Goal: Information Seeking & Learning: Learn about a topic

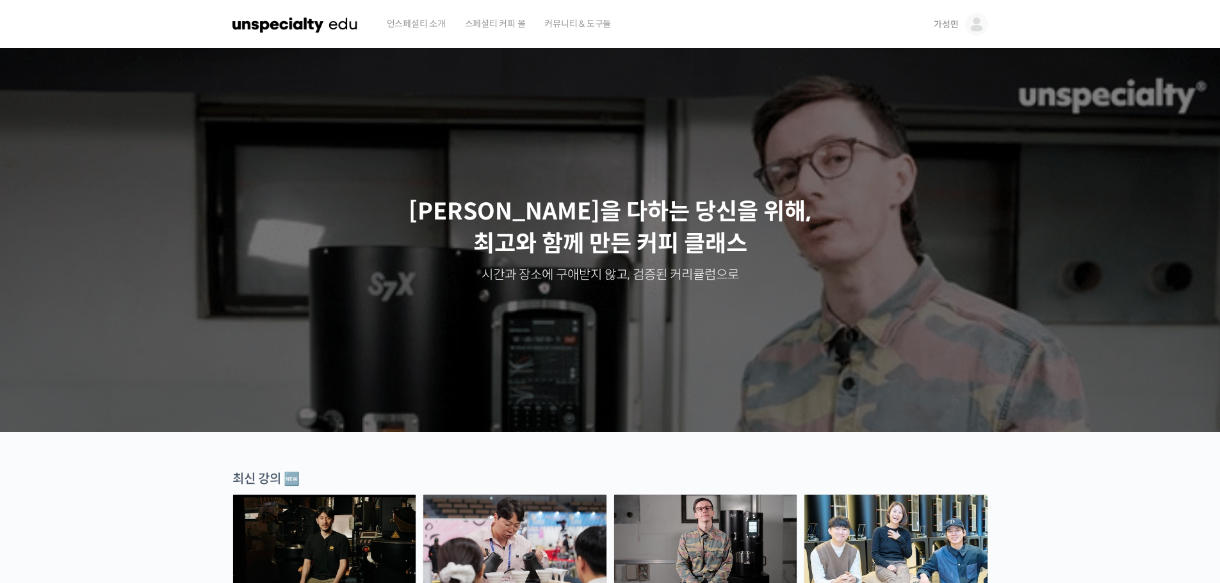
click at [980, 19] on img at bounding box center [976, 24] width 23 height 23
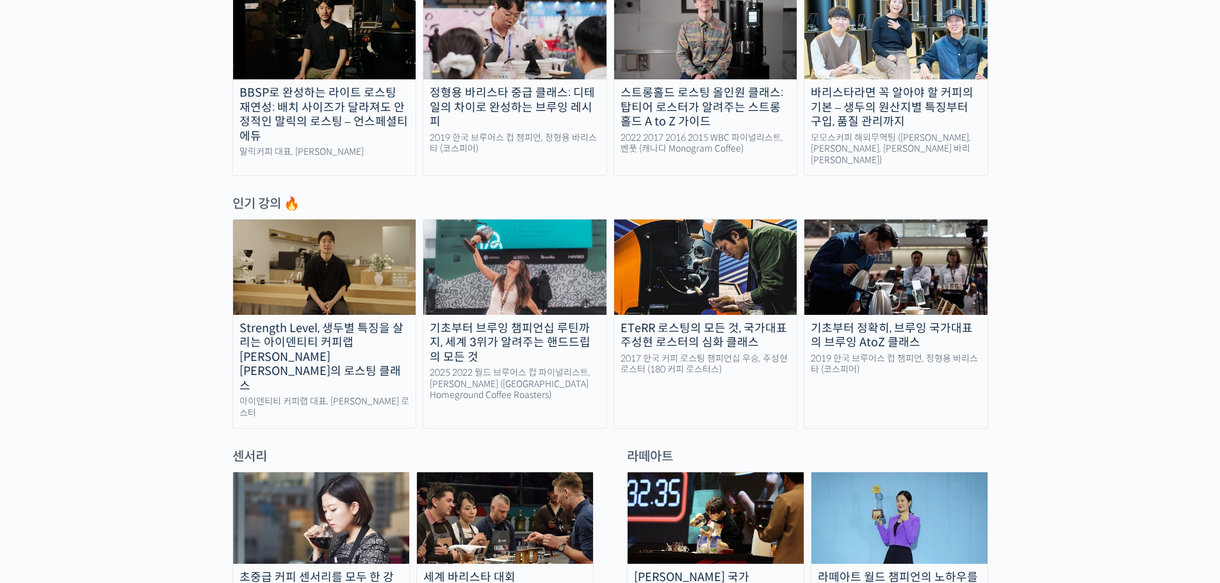
scroll to position [64, 0]
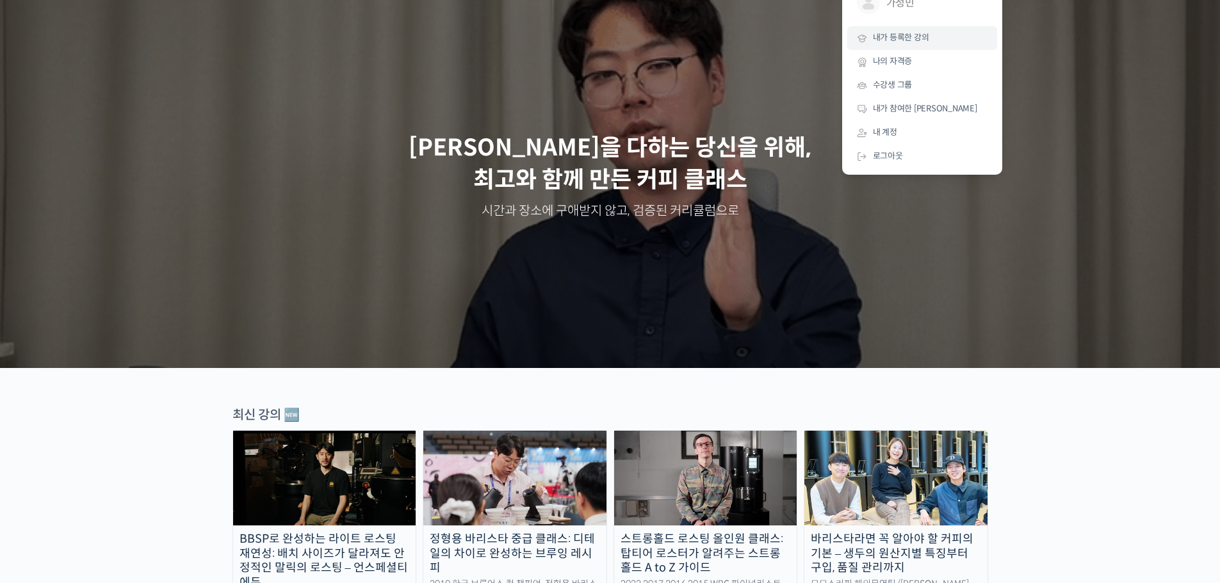
click at [905, 37] on span "내가 등록한 강의" at bounding box center [901, 37] width 56 height 11
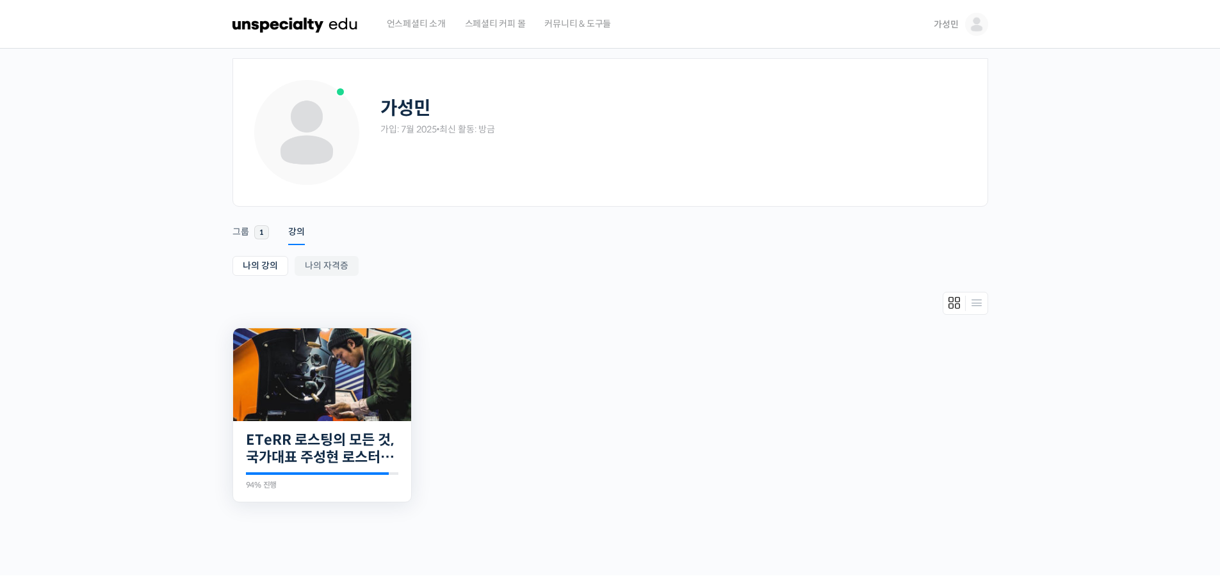
click at [361, 395] on img at bounding box center [322, 375] width 178 height 93
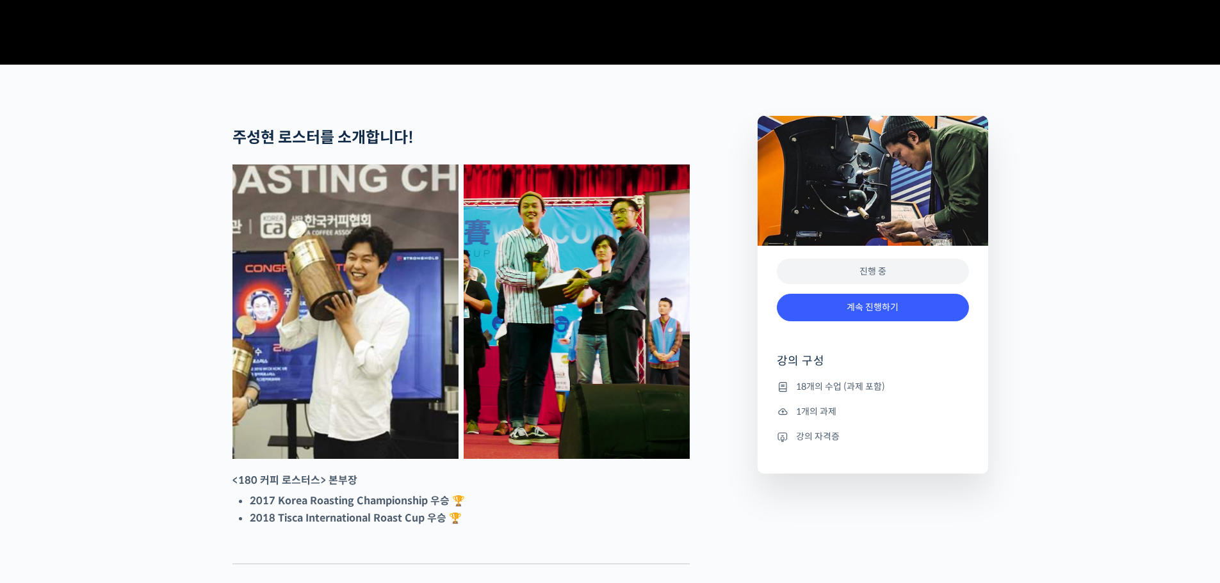
scroll to position [448, 0]
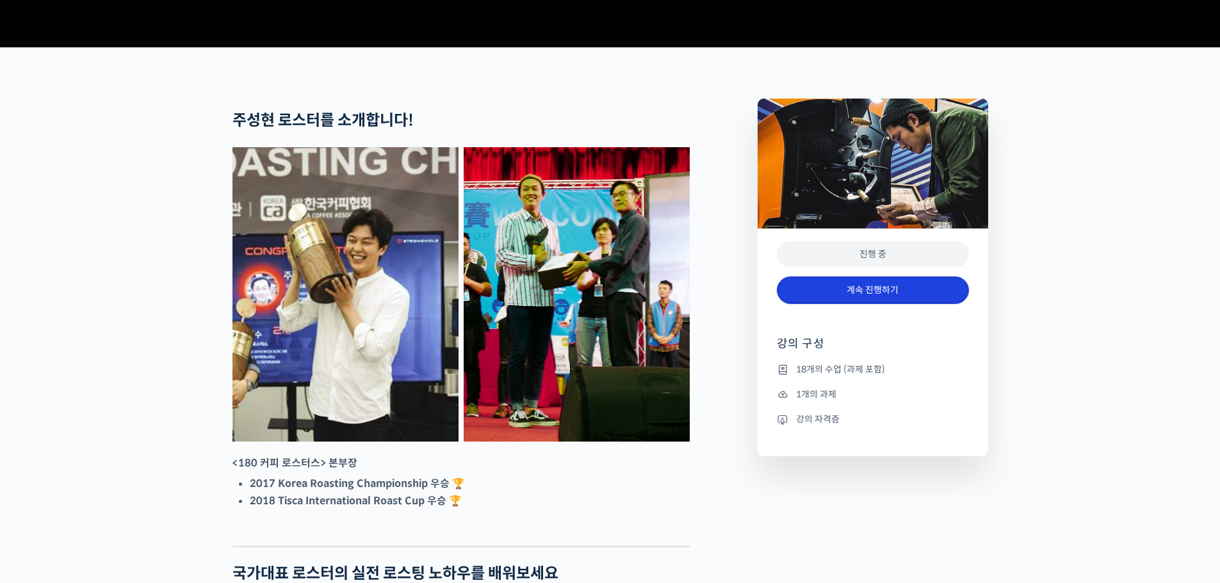
click at [869, 304] on link "계속 진행하기" at bounding box center [873, 291] width 192 height 28
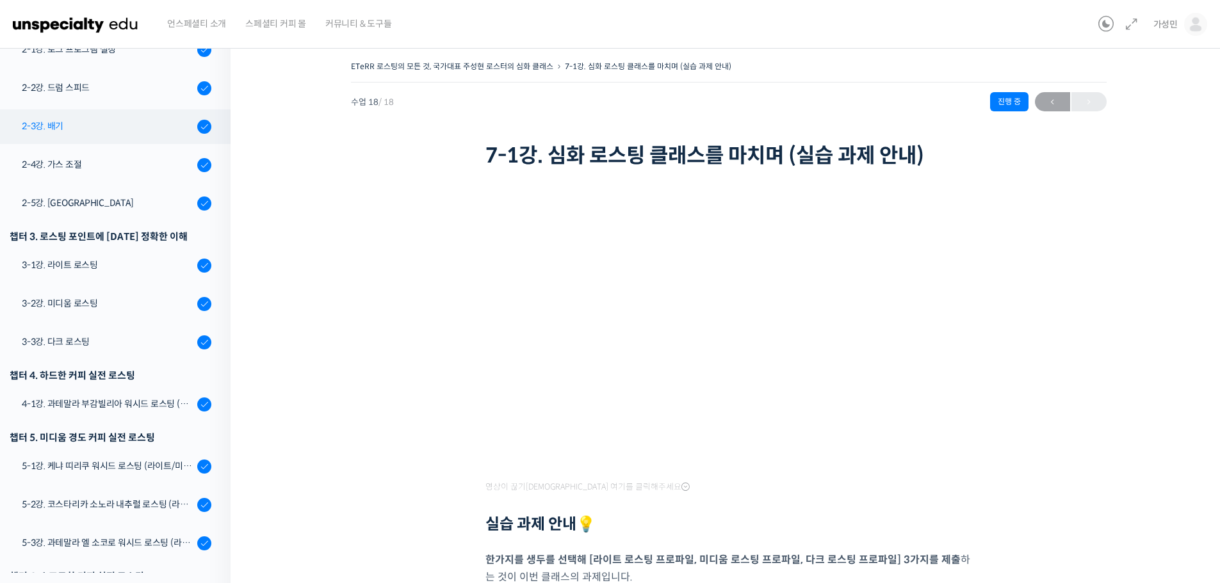
scroll to position [181, 0]
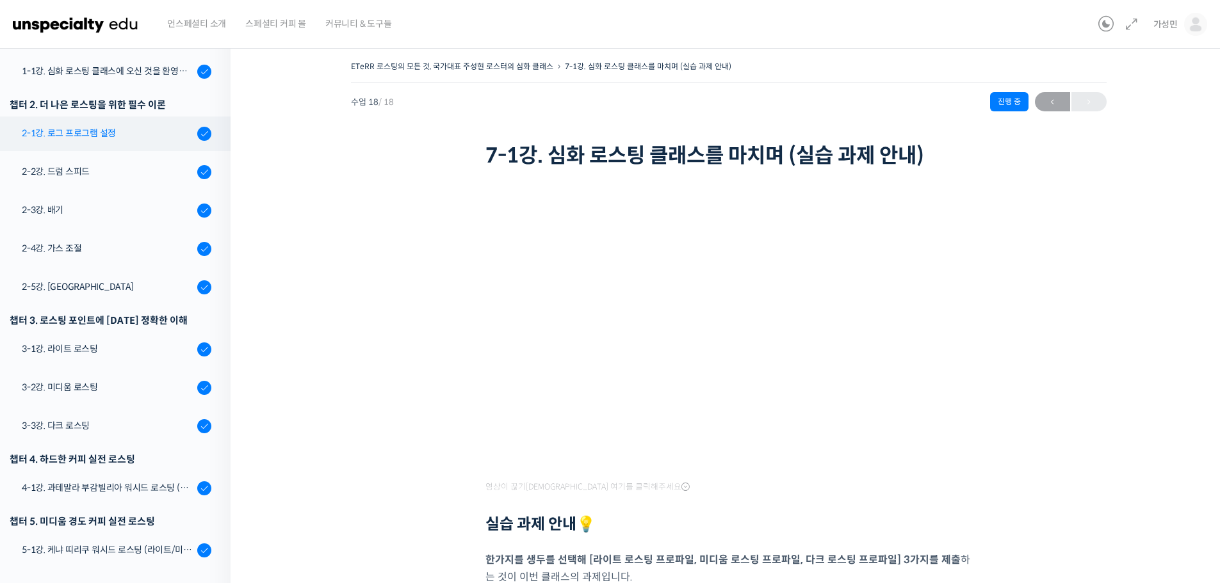
click at [99, 139] on div "2-1강. 로그 프로그램 설정" at bounding box center [108, 133] width 172 height 14
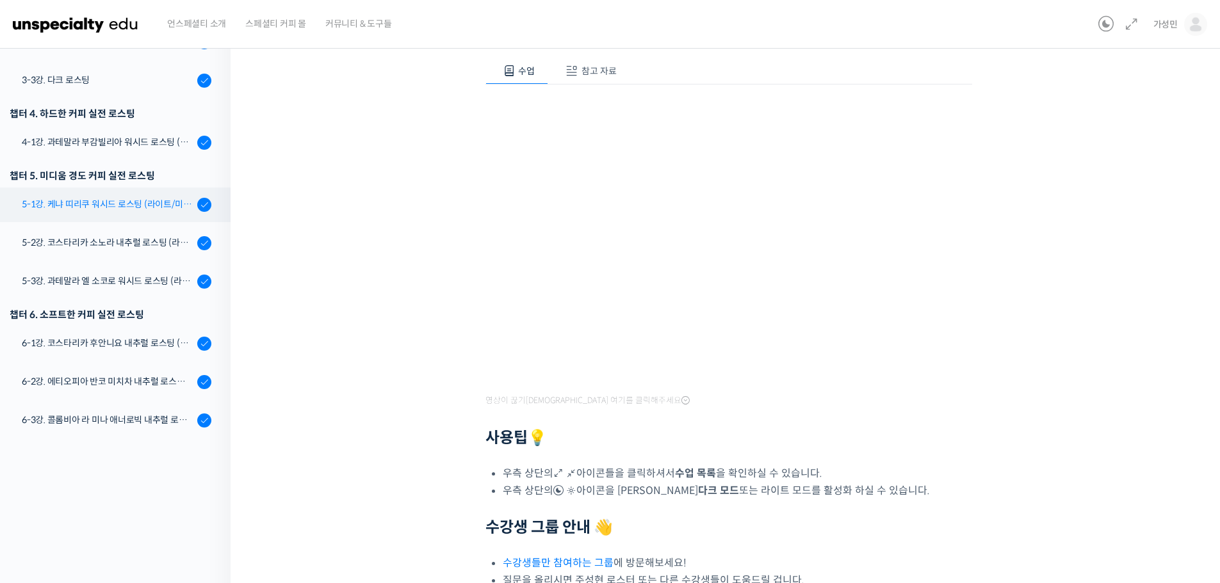
scroll to position [418, 0]
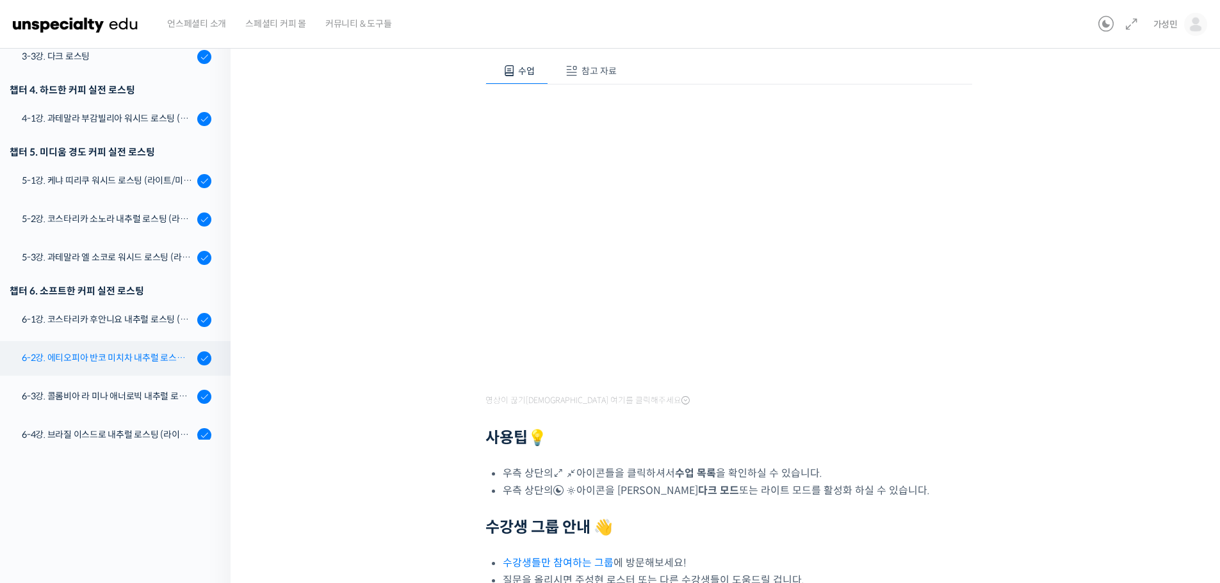
click at [107, 349] on link "6-2강. 에티오피아 반코 미치차 내추럴 로스팅 (라이트/미디움/다크)" at bounding box center [112, 358] width 237 height 35
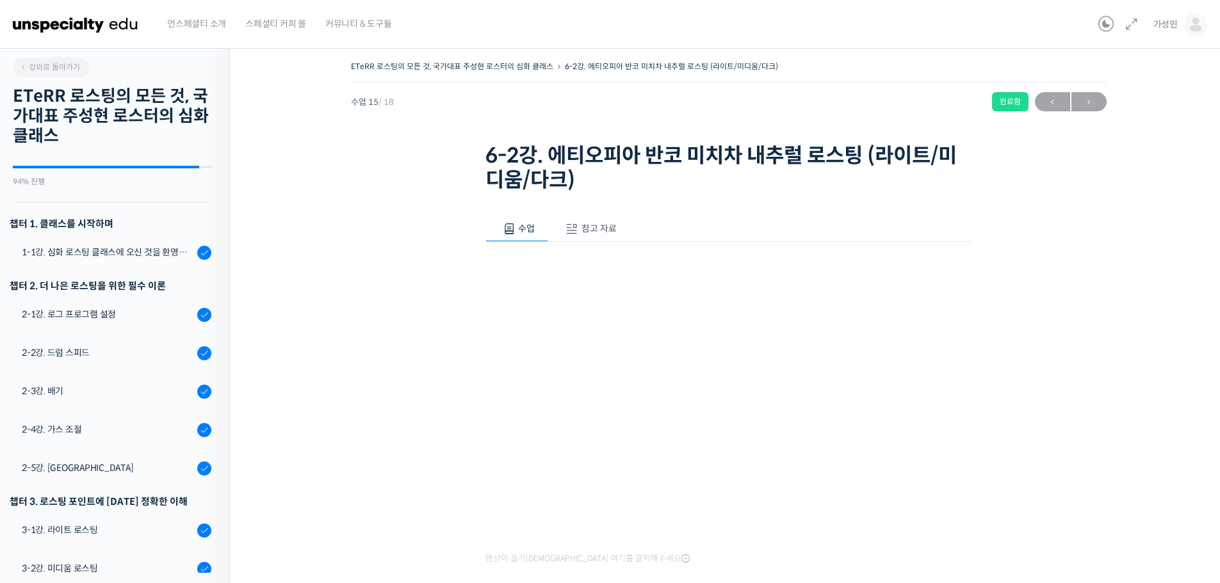
scroll to position [502, 0]
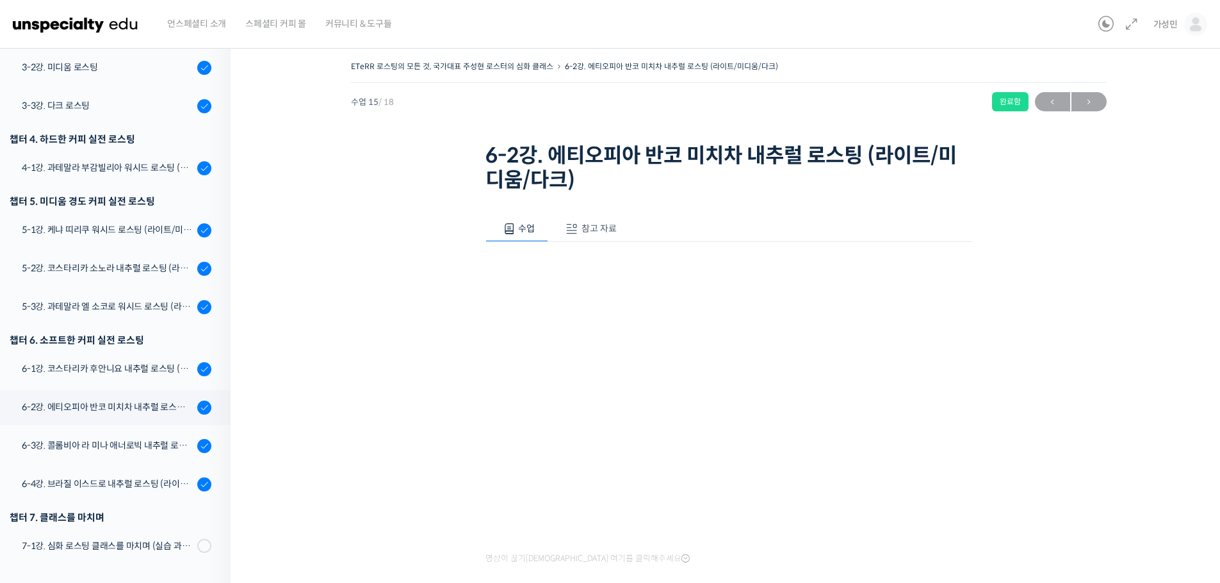
click at [591, 234] on button "참고 자료" at bounding box center [589, 229] width 82 height 27
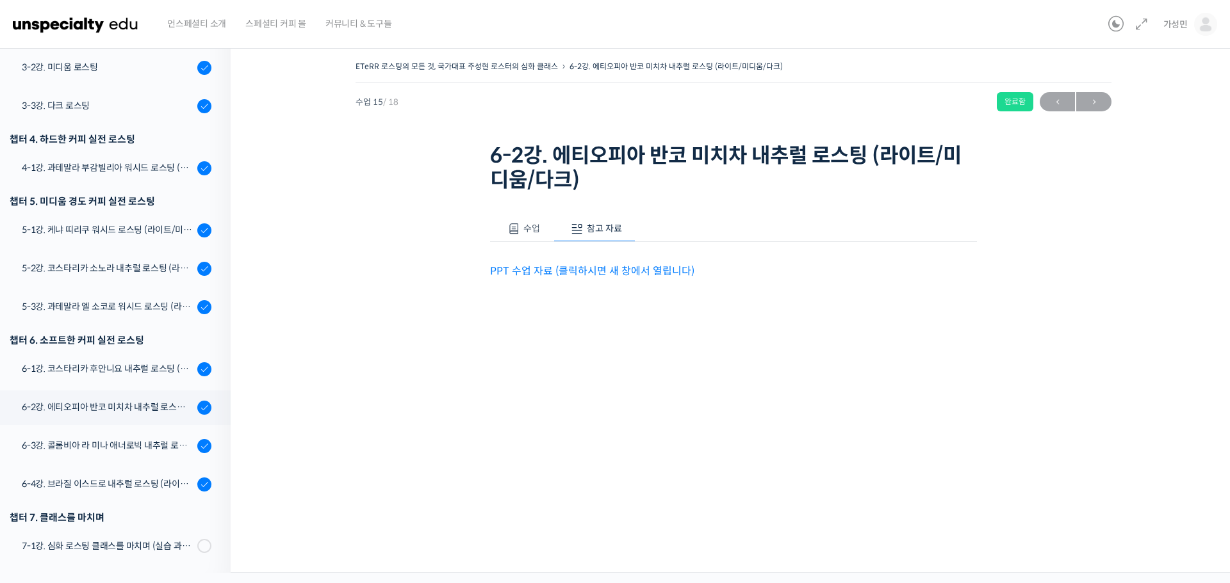
click at [605, 277] on link "PPT 수업 자료 (클릭하시면 새 창에서 열립니다)" at bounding box center [592, 271] width 204 height 13
